Goal: Communication & Community: Answer question/provide support

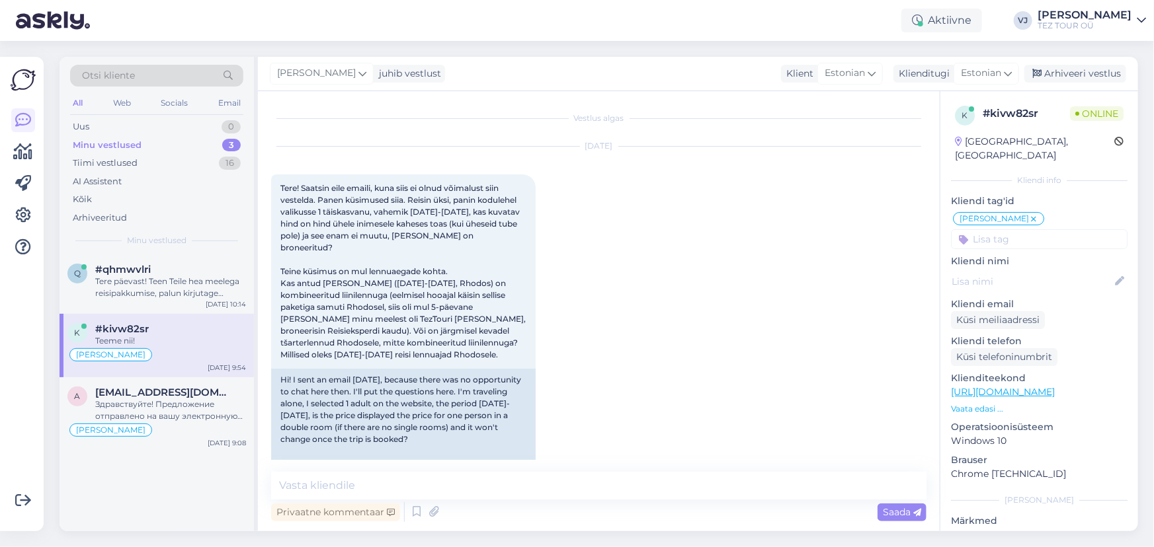
click at [438, 345] on div "Vestlus algas [DATE] Tere! Saatsin eile emaili, kuna siis ei olnud võimalust si…" at bounding box center [604, 282] width 667 height 356
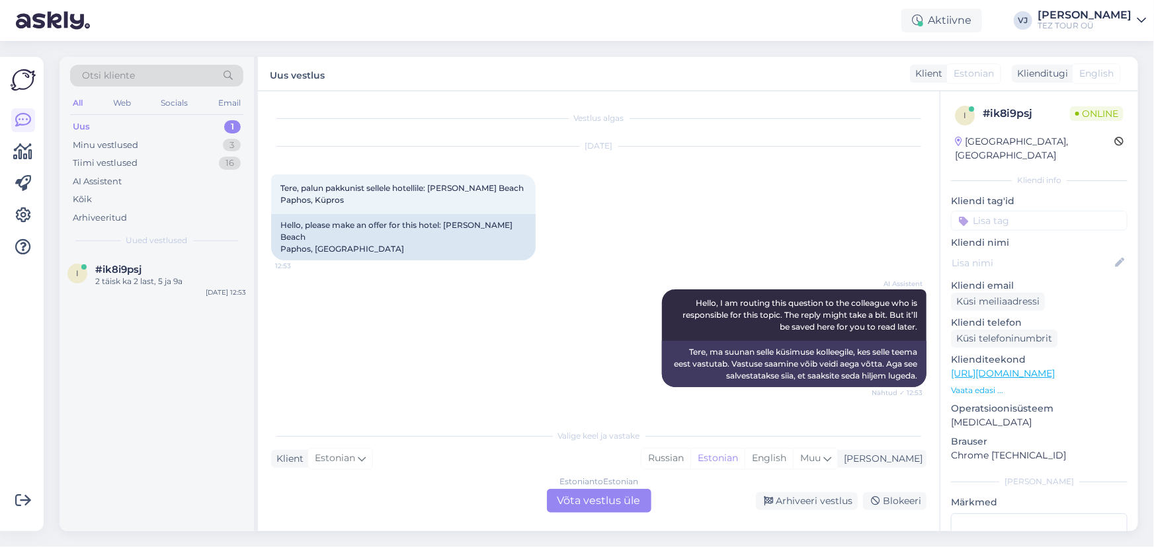
scroll to position [70, 0]
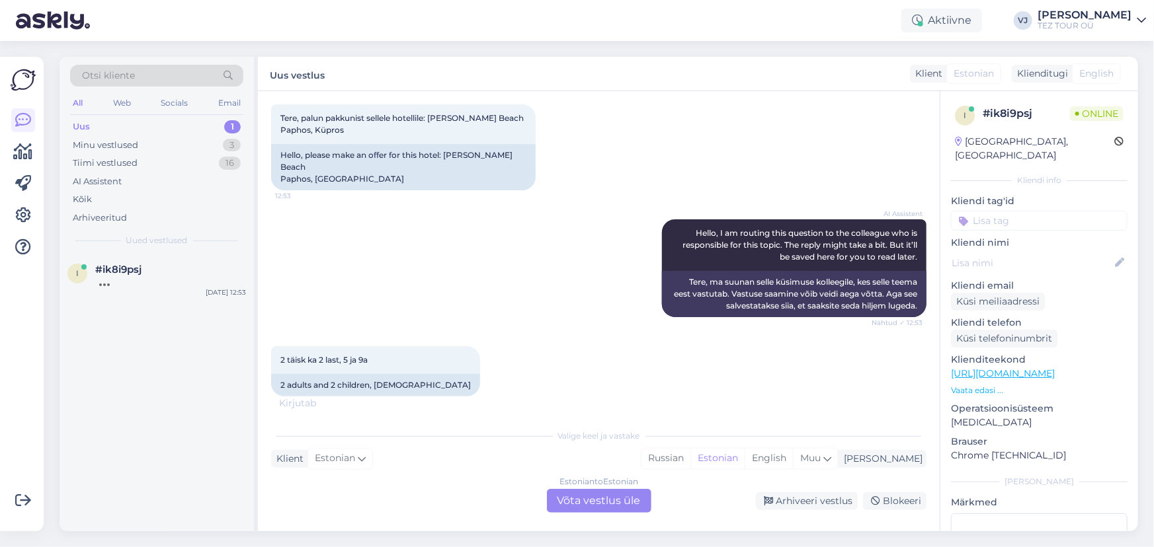
click at [625, 508] on div "Estonian to Estonian Võta vestlus üle" at bounding box center [599, 501] width 104 height 24
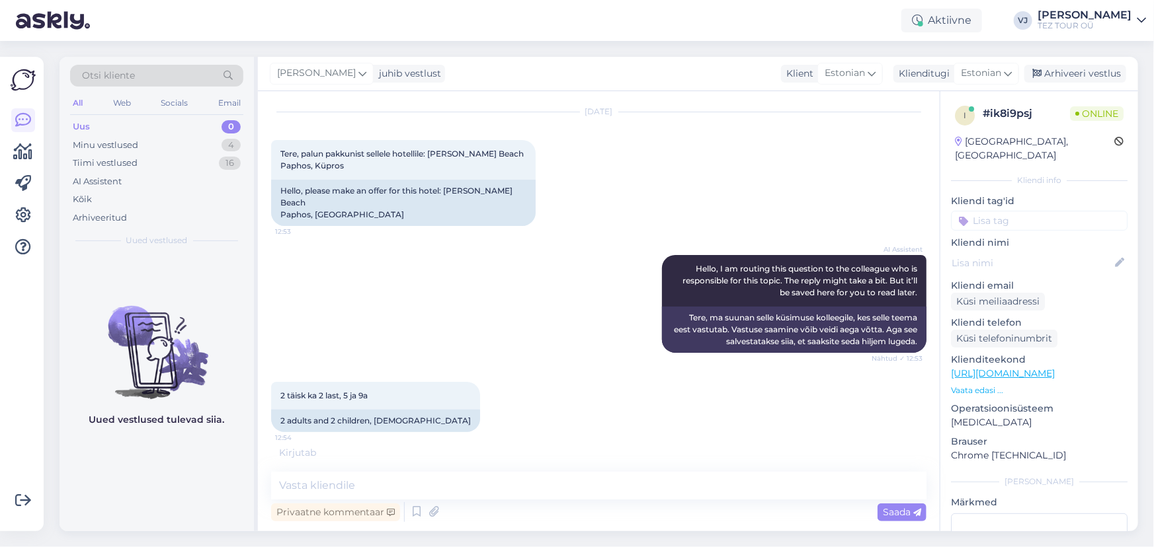
scroll to position [77, 0]
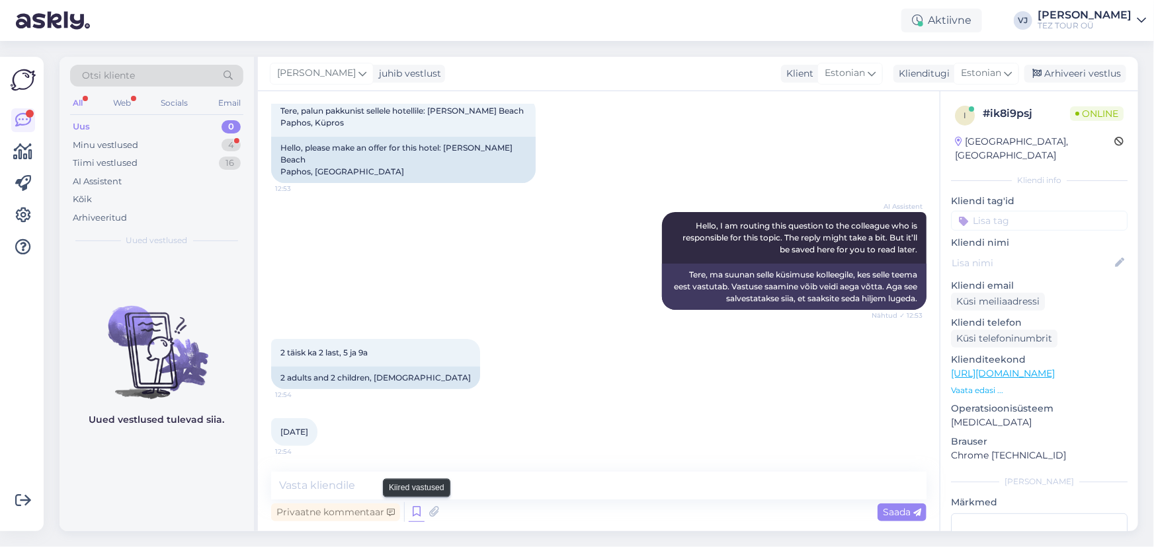
click at [416, 508] on icon at bounding box center [417, 512] width 16 height 20
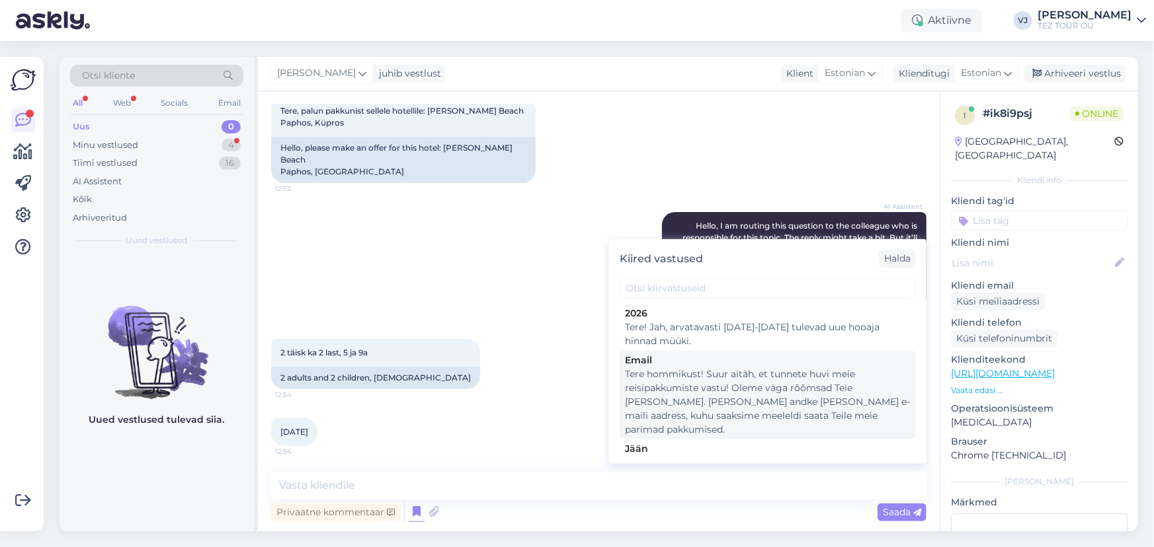
click at [787, 402] on div "Tere hommikust! Suur aitäh, et tunnete huvi meie reisipakkumiste vastu! Oleme v…" at bounding box center [768, 402] width 286 height 69
type textarea "Tere hommikust! Suur aitäh, et tunnete huvi meie reisipakkumiste vastu! Oleme v…"
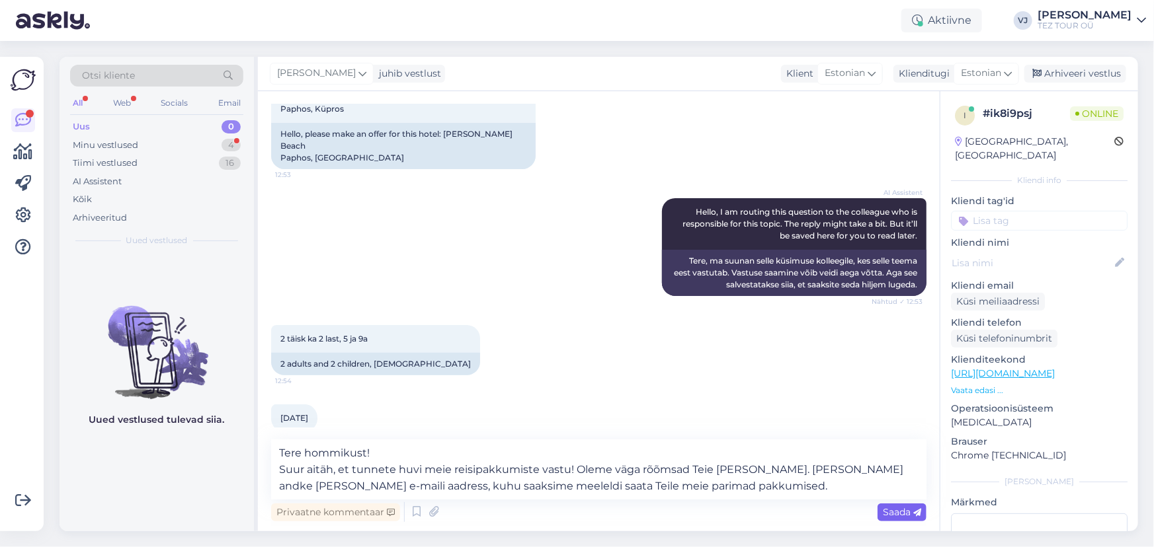
click at [900, 516] on span "Saada" at bounding box center [902, 512] width 38 height 12
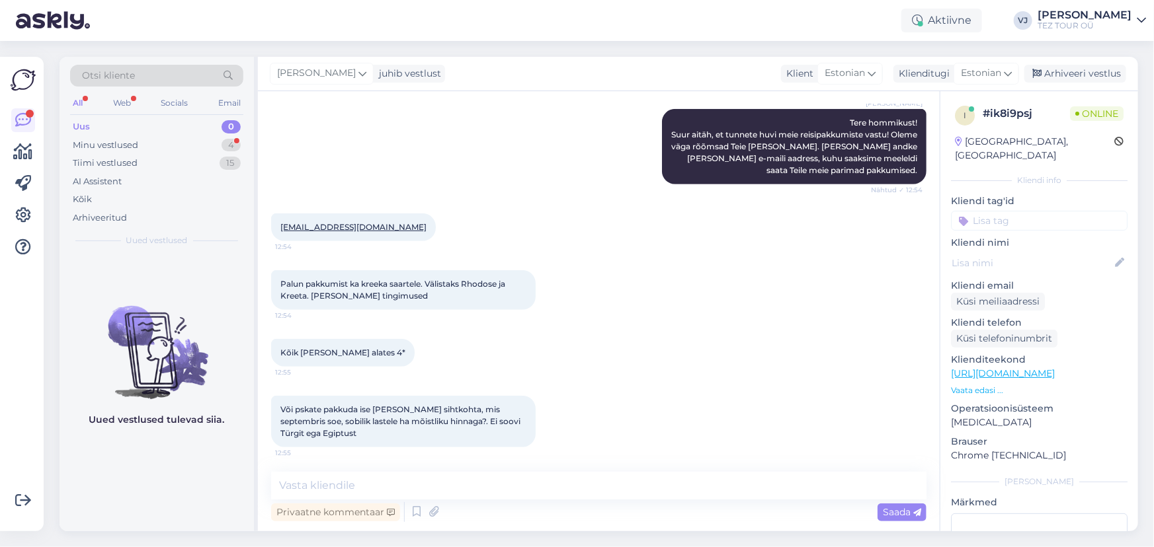
scroll to position [444, 0]
click at [520, 495] on textarea at bounding box center [598, 486] width 655 height 28
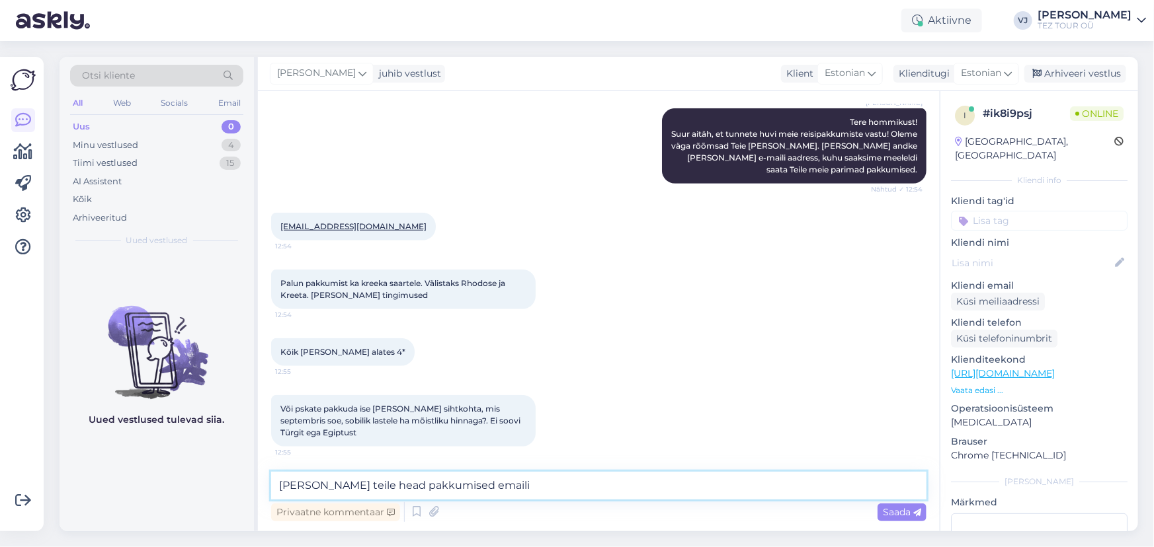
type textarea "[PERSON_NAME] teile head pakkumised emaili."
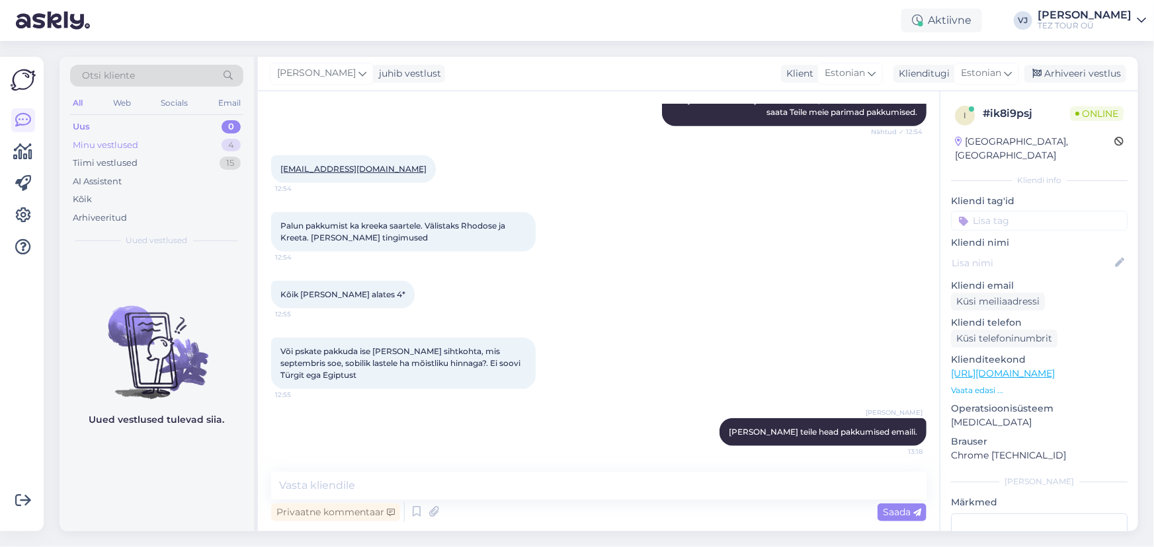
click at [172, 140] on div "Minu vestlused 4" at bounding box center [156, 145] width 173 height 19
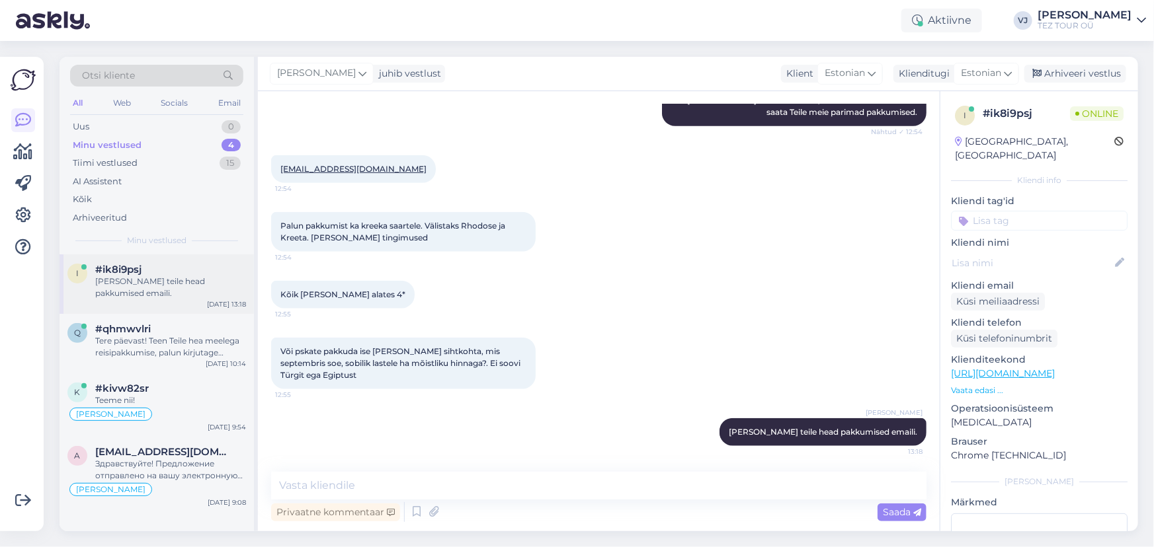
click at [187, 292] on div "[PERSON_NAME] teile head pakkumised emaili." at bounding box center [170, 288] width 151 height 24
click at [180, 344] on div "Tere päevast! Teen Teile hea meelega reisipakkumise, palun kirjutage [PERSON_NA…" at bounding box center [170, 347] width 151 height 24
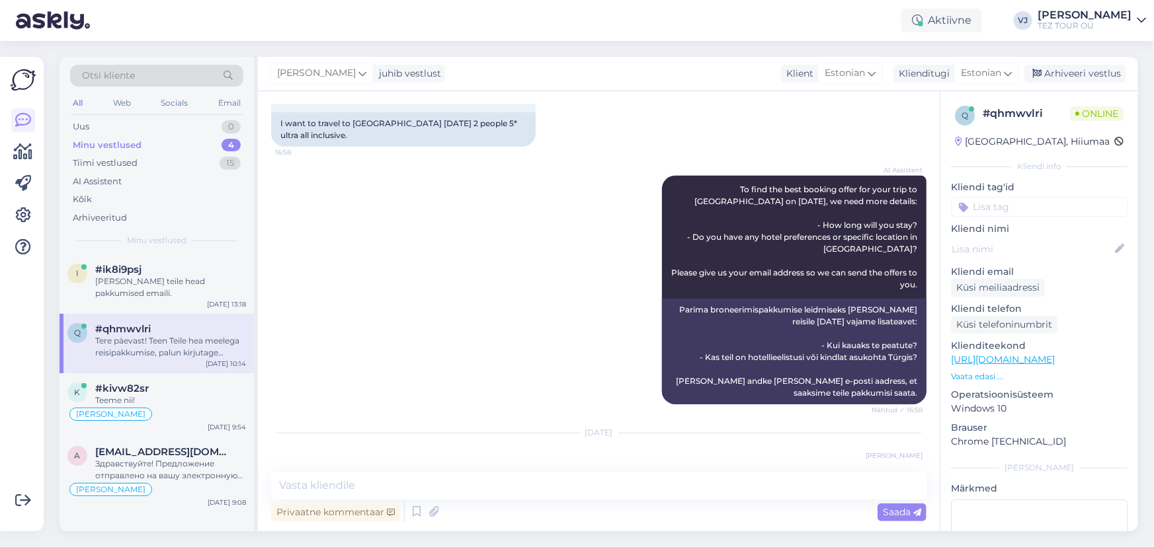
scroll to position [486, 0]
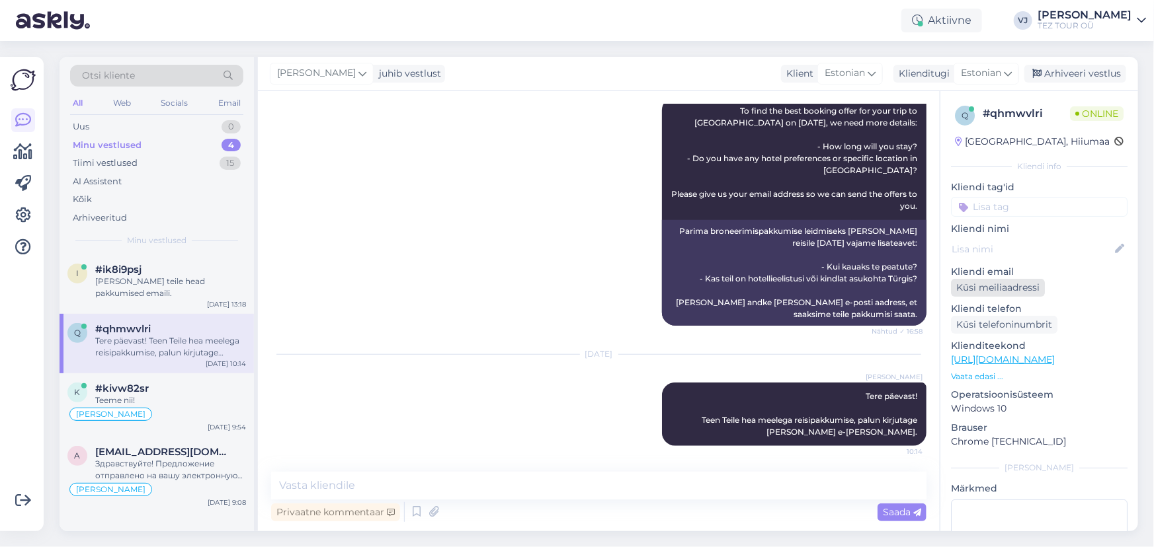
click at [1034, 292] on div "Küsi meiliaadressi" at bounding box center [998, 288] width 94 height 18
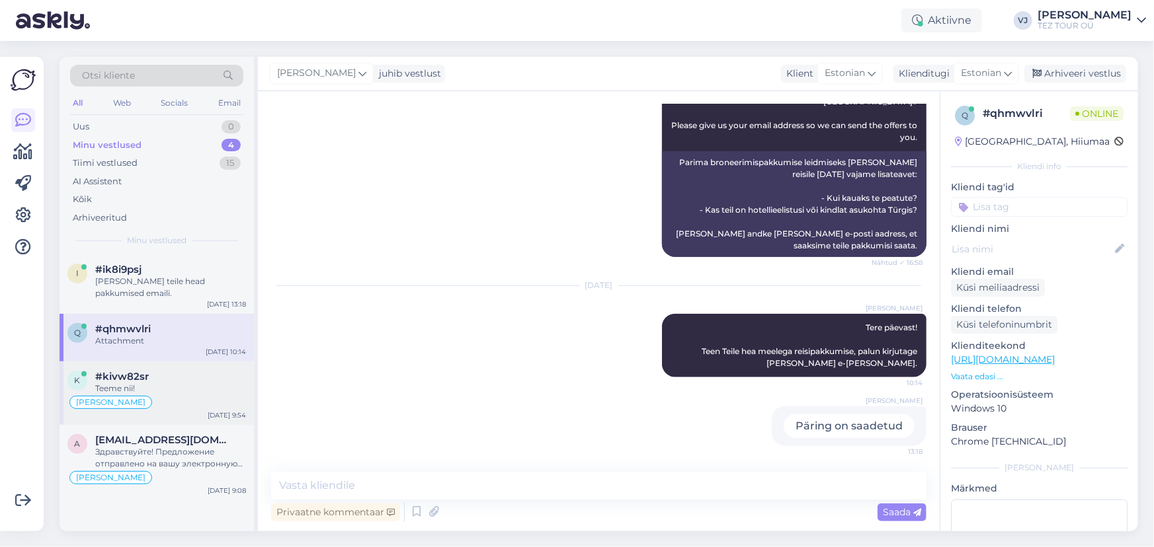
click at [214, 374] on div "#kivw82sr" at bounding box center [170, 377] width 151 height 12
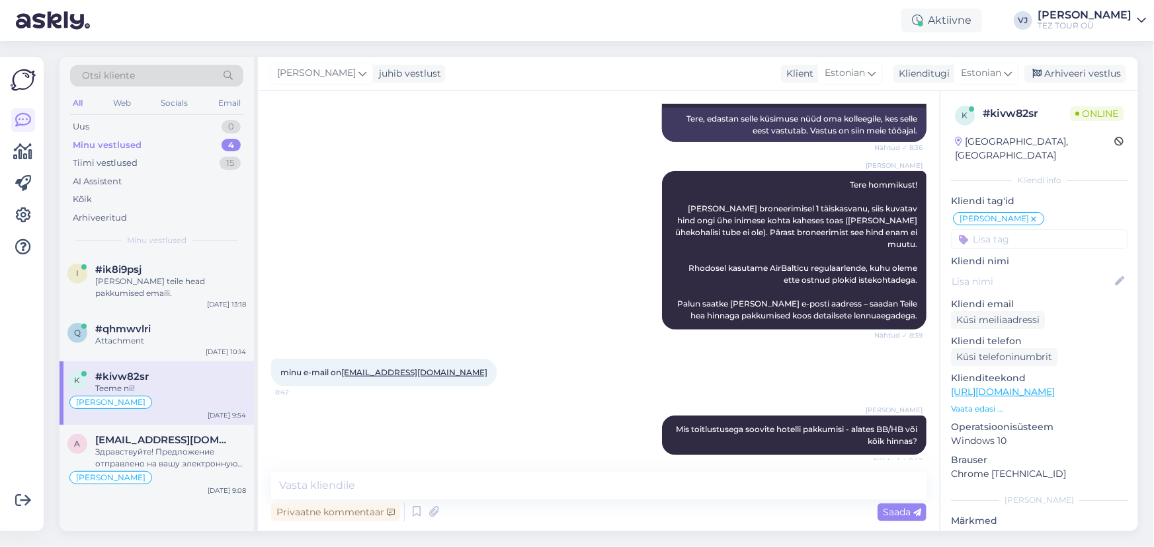
scroll to position [919, 0]
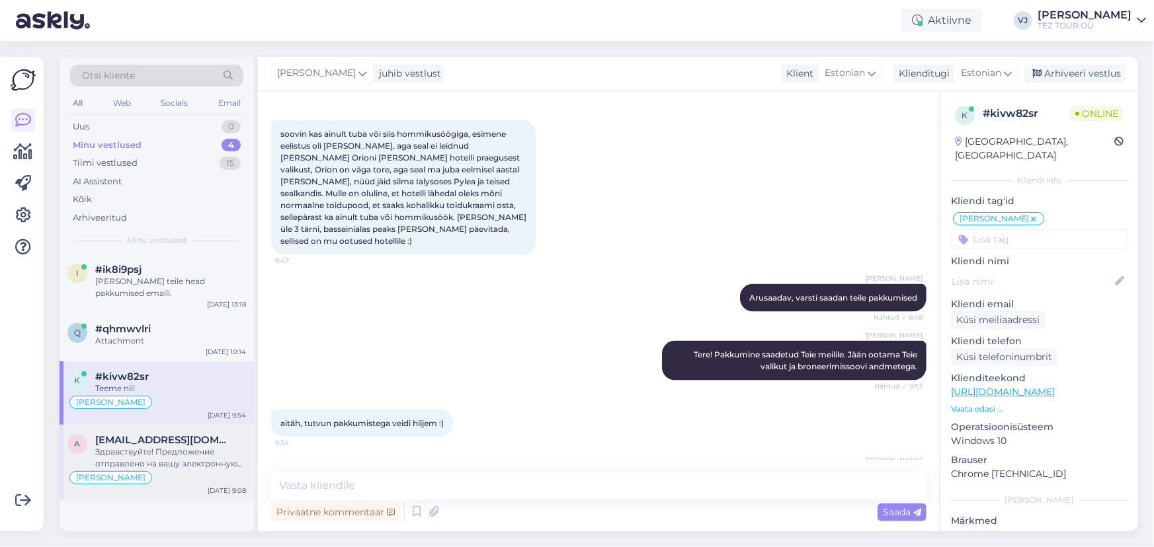
click at [228, 444] on div "[EMAIL_ADDRESS][DOMAIN_NAME]" at bounding box center [170, 440] width 151 height 12
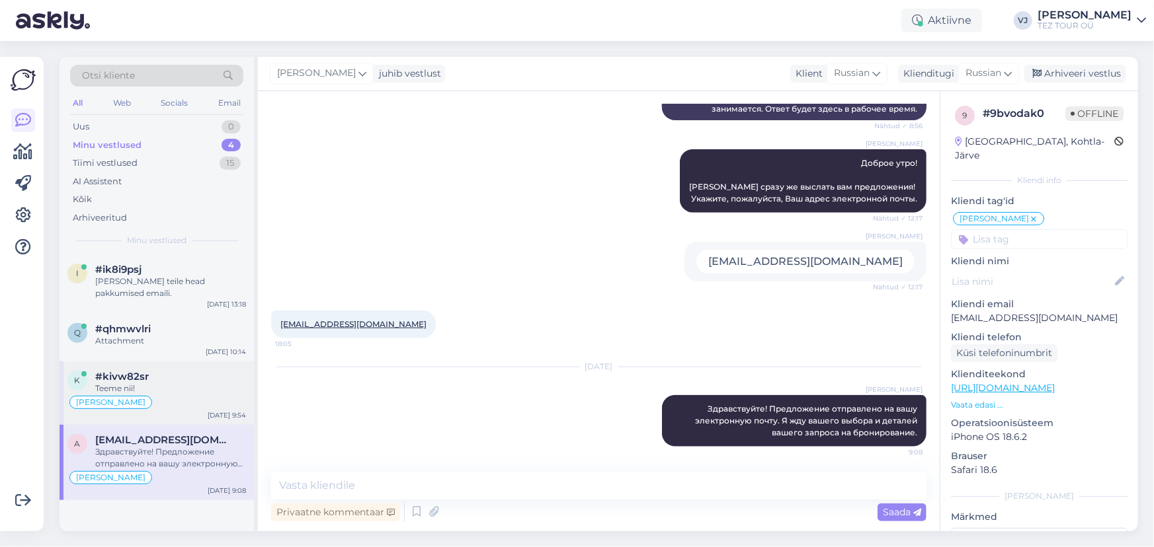
click at [239, 400] on div "[PERSON_NAME]" at bounding box center [156, 403] width 179 height 16
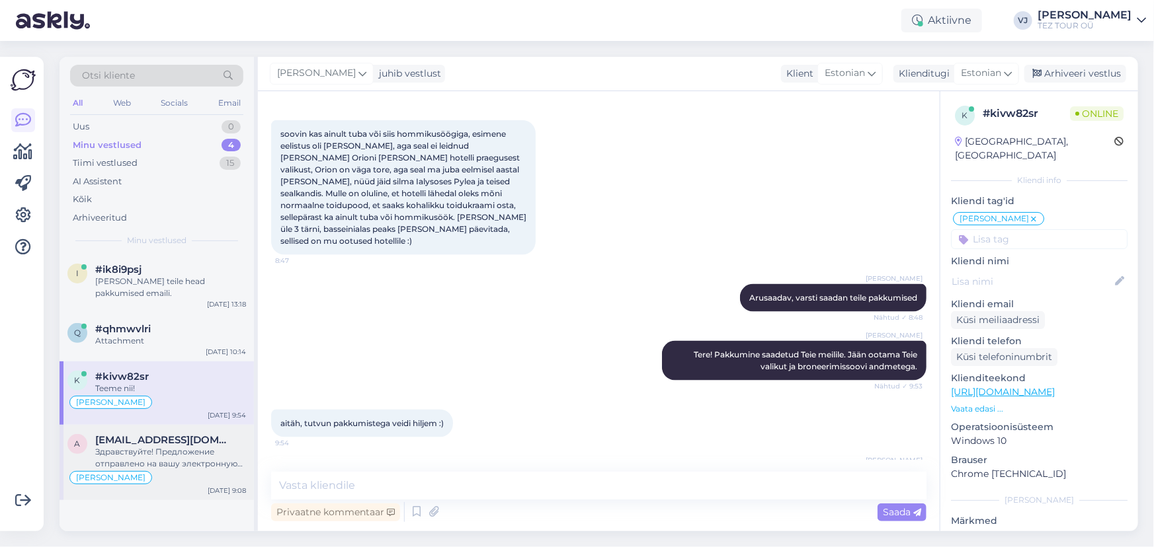
click at [204, 448] on div "Здравствуйте! Предложение отправлено на вашу электронную почту. Я жду вашего вы…" at bounding box center [170, 458] width 151 height 24
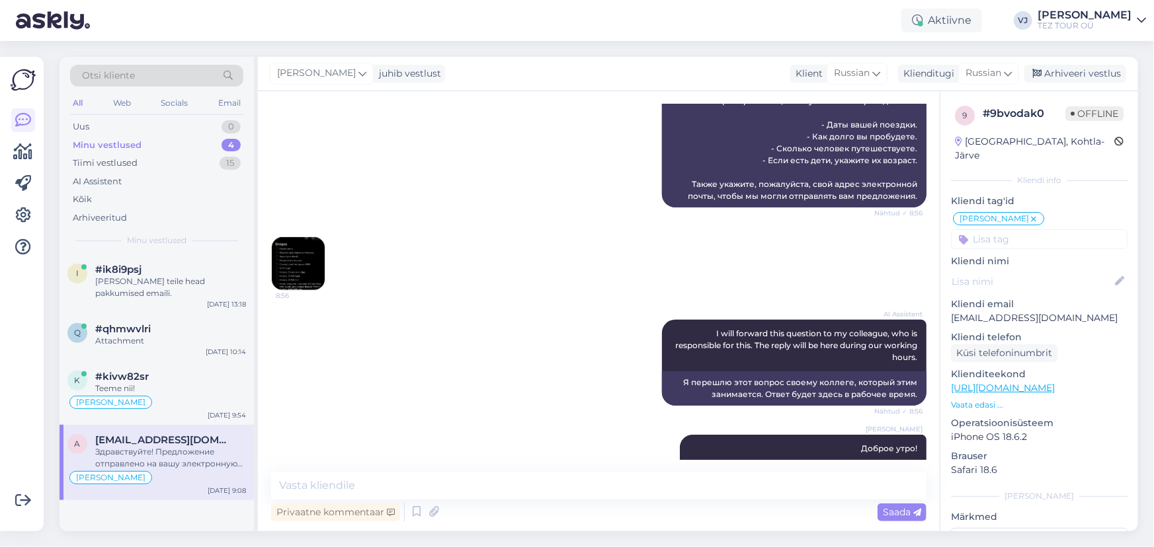
click at [151, 251] on div "Otsi kliente All Web Socials Email Uus 0 Minu vestlused 4 Tiimi vestlused 15 AI…" at bounding box center [157, 156] width 194 height 198
click at [167, 268] on div "#ik8i9psj" at bounding box center [170, 270] width 151 height 12
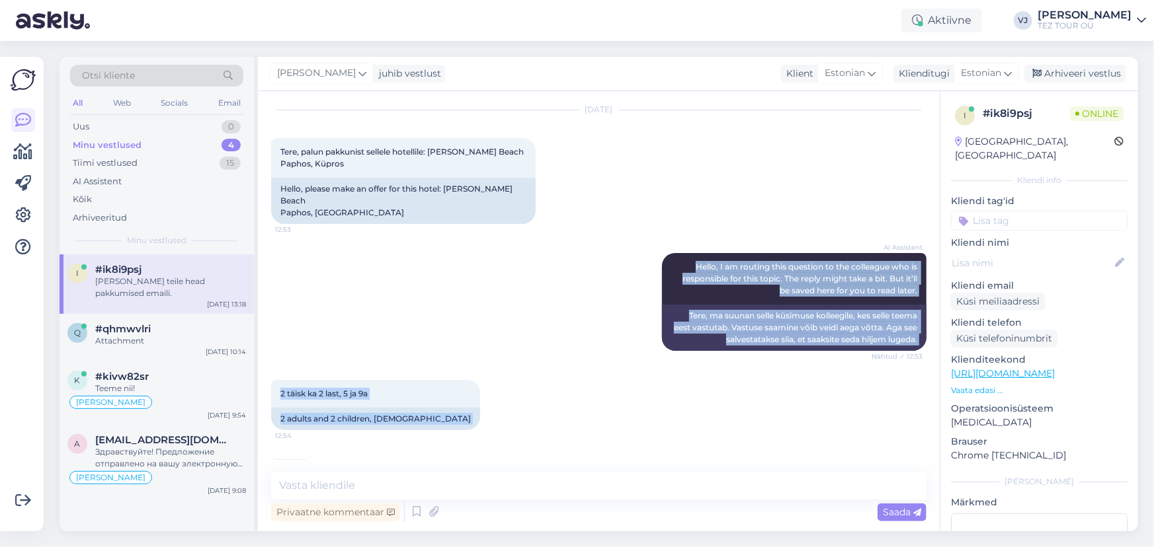
scroll to position [0, 0]
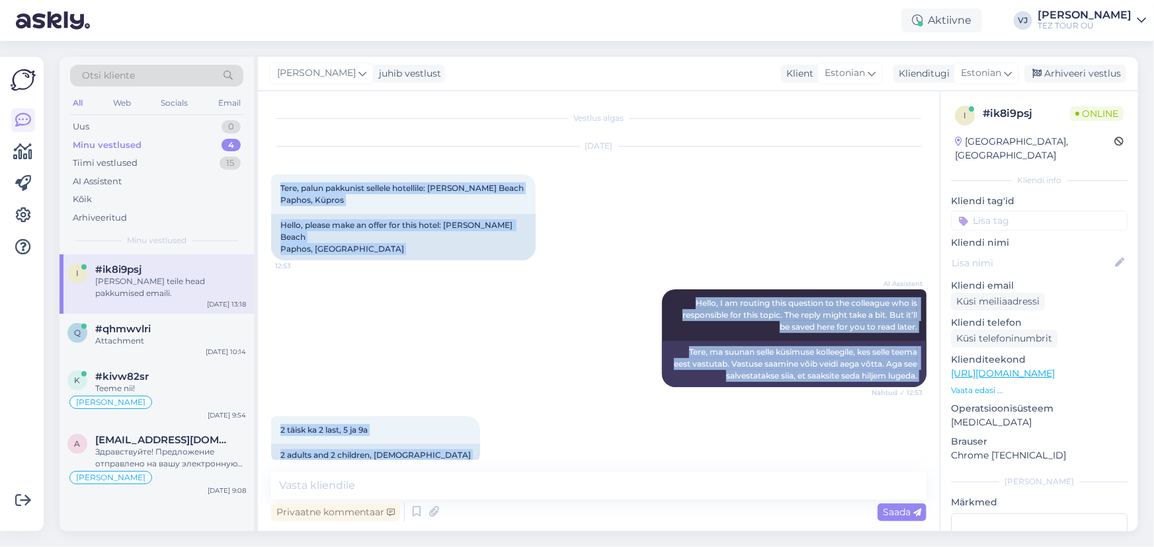
drag, startPoint x: 915, startPoint y: 430, endPoint x: 272, endPoint y: 169, distance: 694.3
click at [272, 169] on div "Vestlus algas [DATE] Tere, palun pakkunist sellele hotellile: [PERSON_NAME] Bea…" at bounding box center [604, 282] width 667 height 356
copy div "Lore, ipsum dolorsita consect adipiscin: Elits Doeiusmo Tempo Incidi, Utlabo 04…"
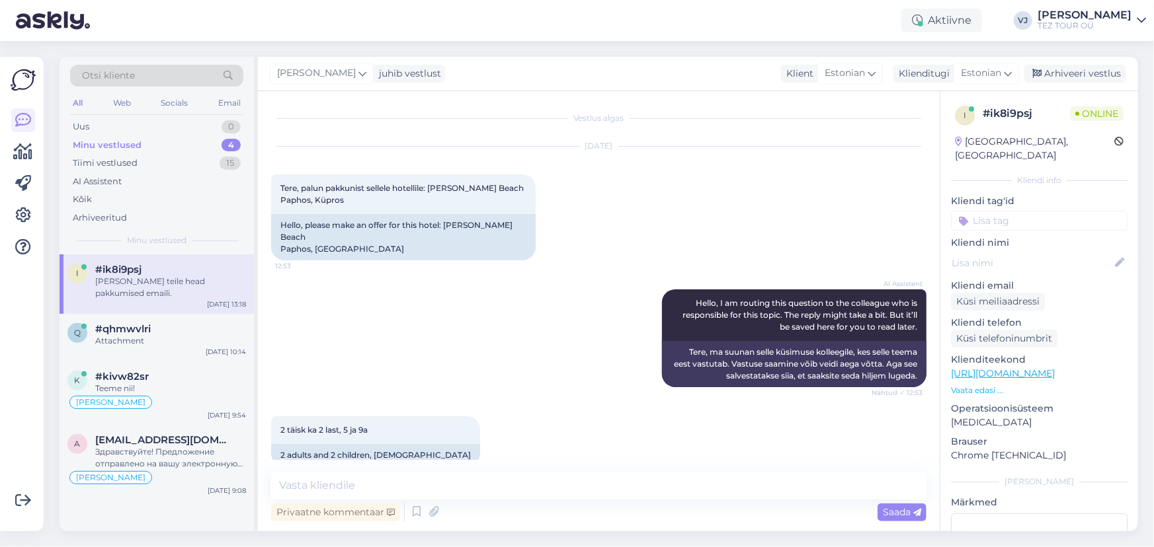
click at [815, 192] on div "[DATE] Tere, palun pakkunist sellele hotellile: [PERSON_NAME] Beach Paphos, Küp…" at bounding box center [598, 203] width 655 height 143
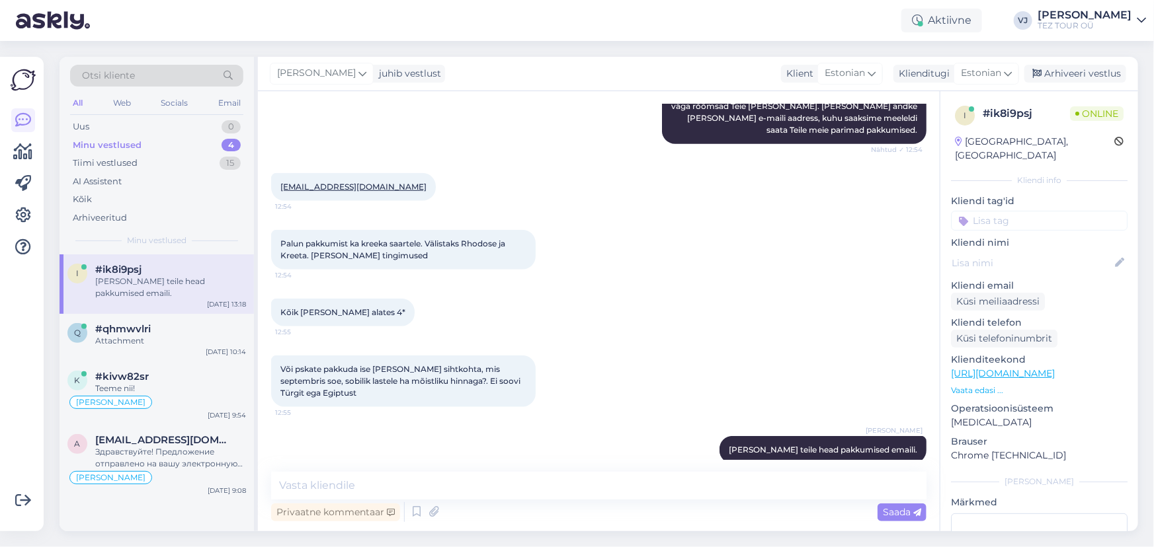
scroll to position [502, 0]
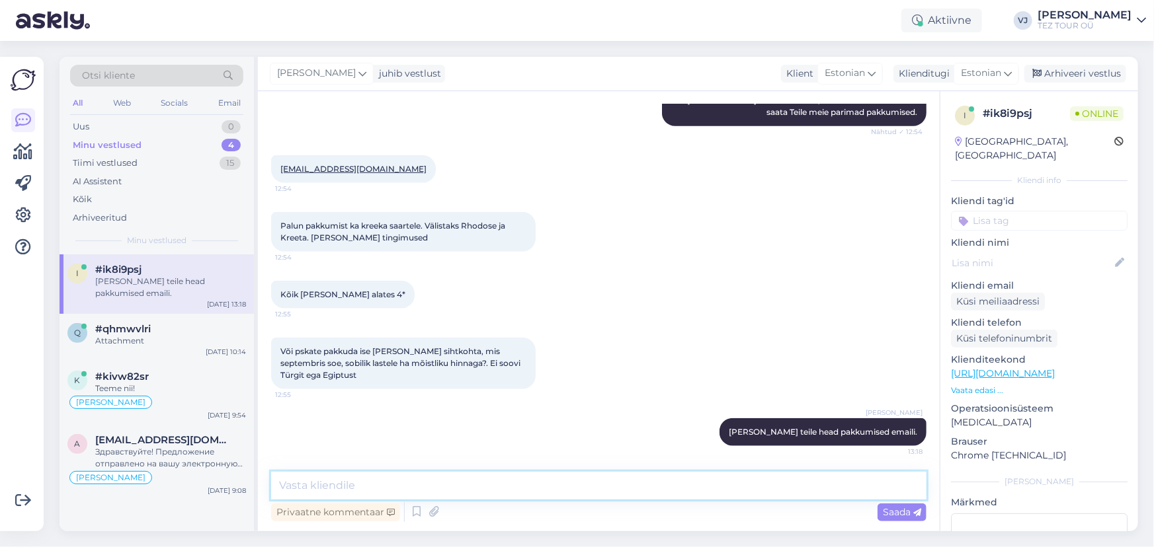
click at [440, 489] on textarea at bounding box center [598, 486] width 655 height 28
click at [469, 481] on textarea "Küprosele ja Corfu Kreeka saarele" at bounding box center [598, 486] width 655 height 28
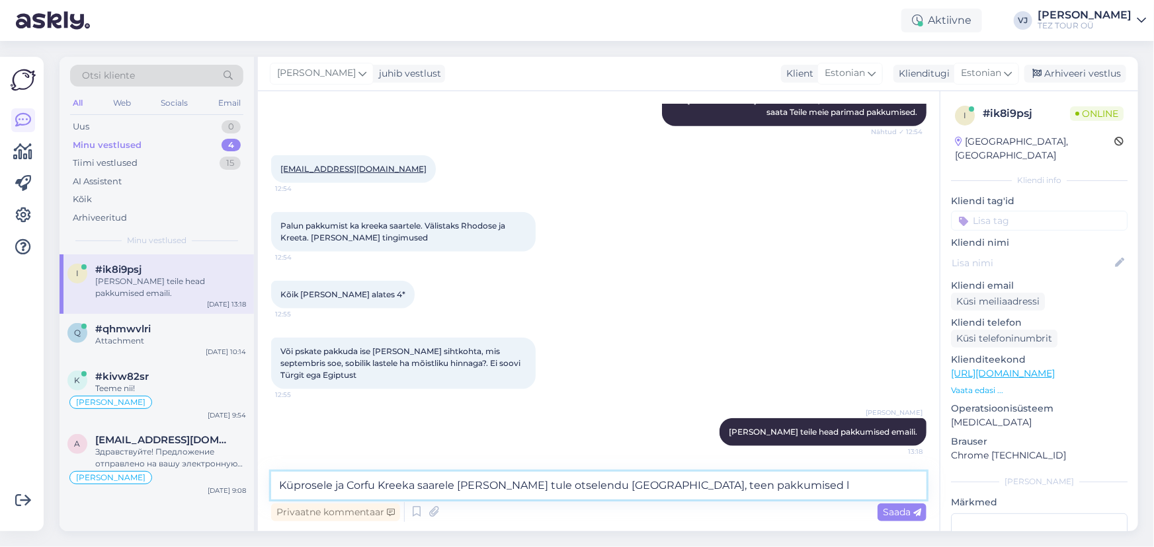
click at [757, 489] on textarea "Küprosele ja Corfu Kreeka saarele [PERSON_NAME] tule otselendu [GEOGRAPHIC_DATA…" at bounding box center [598, 486] width 655 height 28
type textarea "Küprosele ja Corfu Kreeka saarele [PERSON_NAME] tule otselendu [GEOGRAPHIC_DATA…"
